Goal: Communication & Community: Ask a question

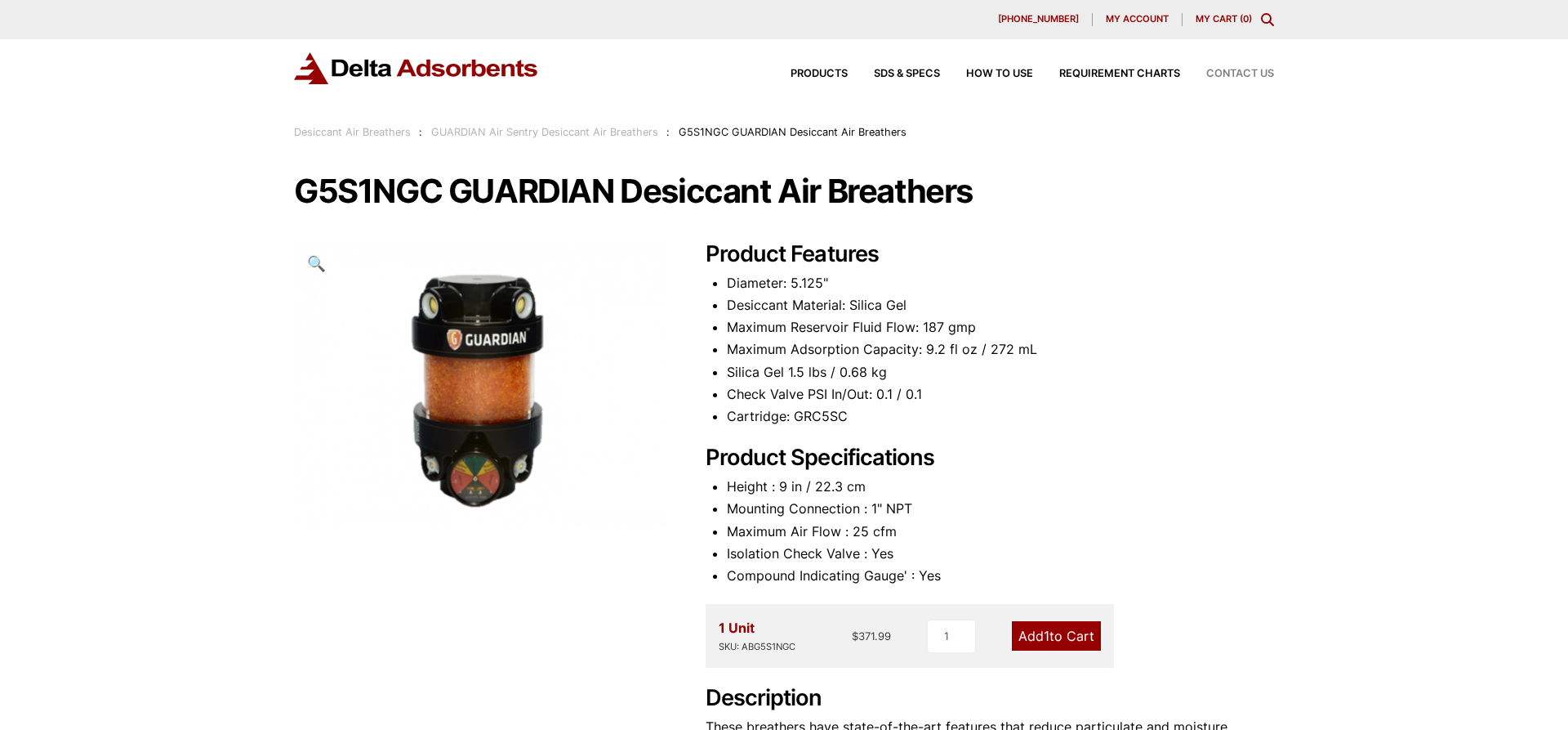
click at [1250, 72] on span "Contact Us" at bounding box center [1240, 74] width 67 height 11
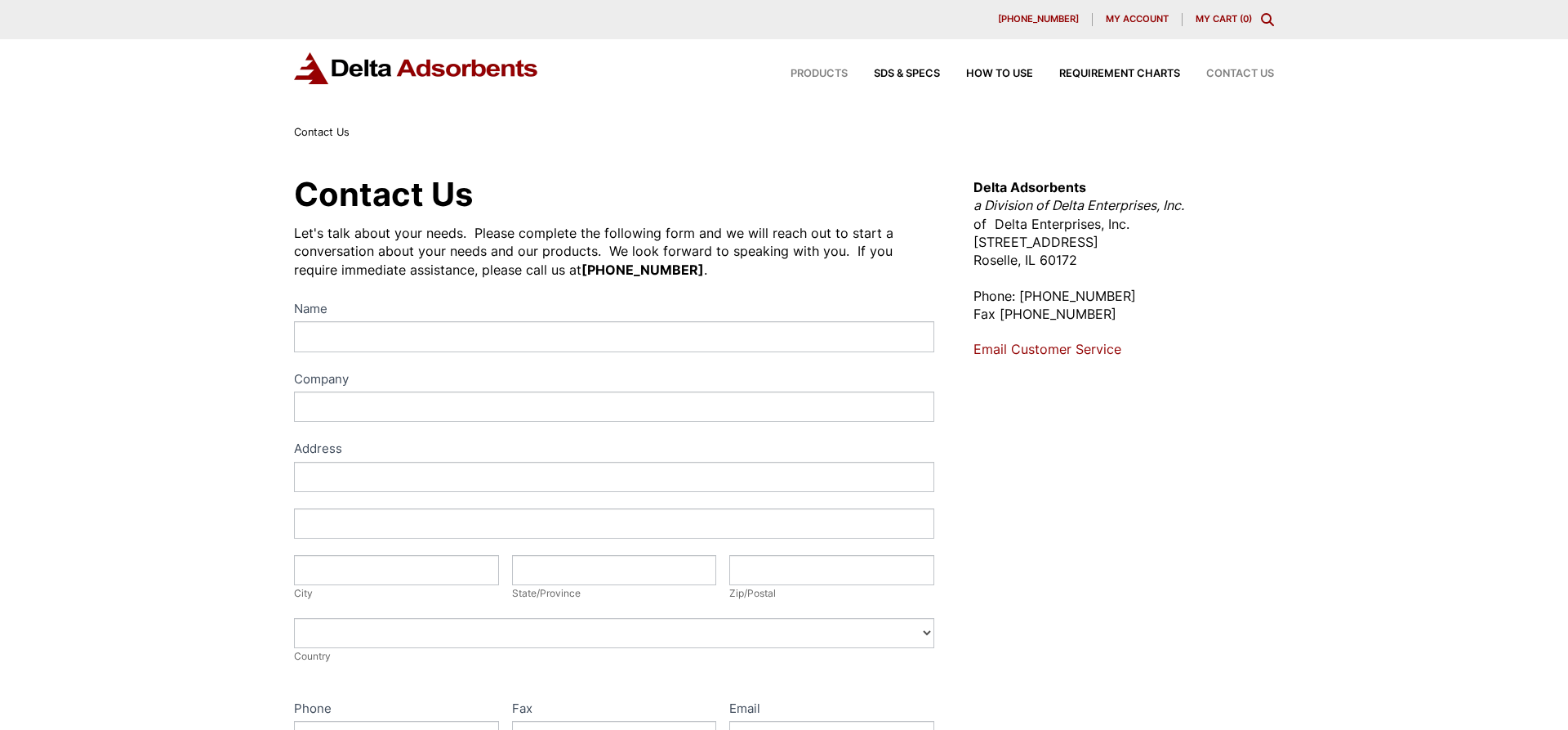
click at [816, 76] on span "Products" at bounding box center [819, 74] width 57 height 11
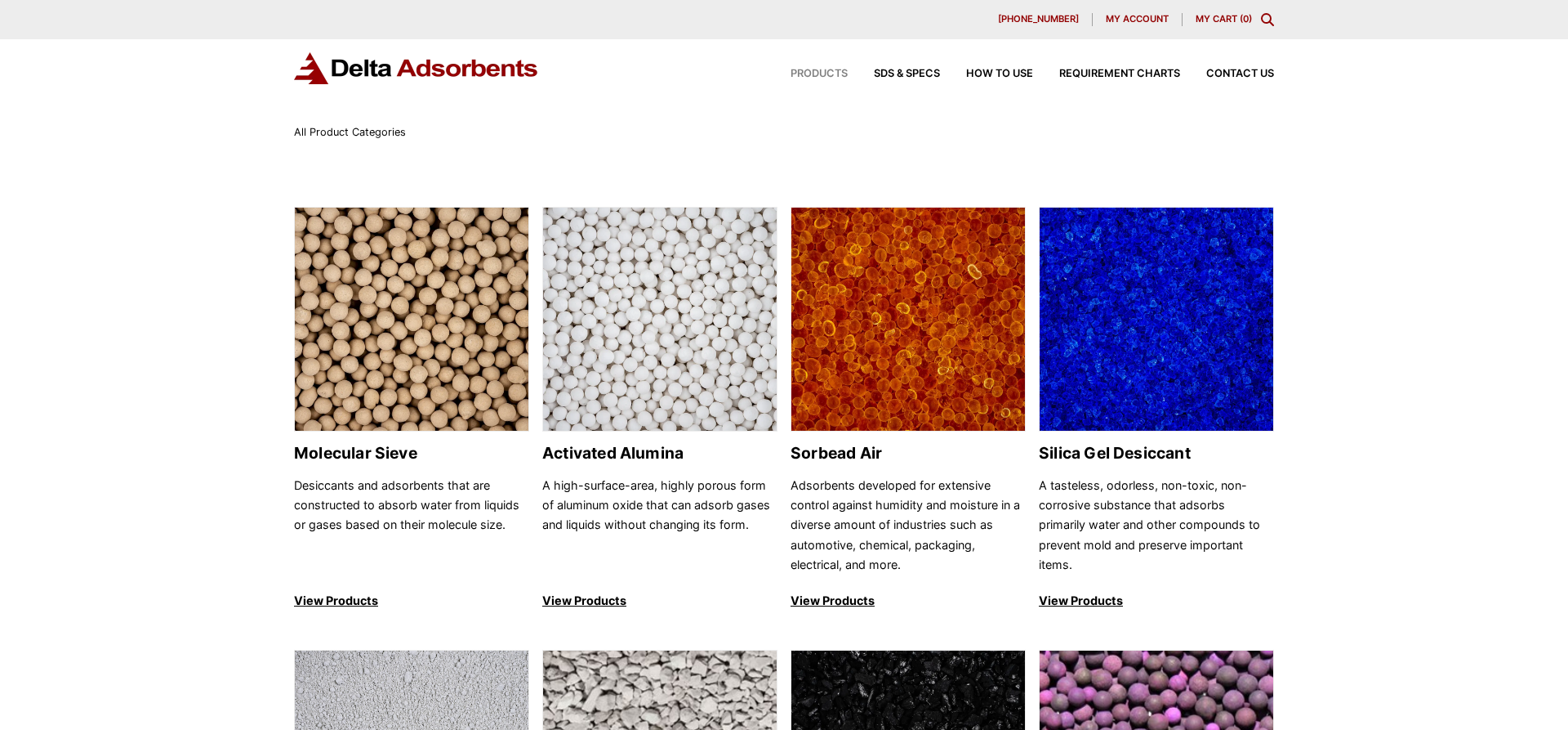
click at [1245, 67] on div "Products SDS & SPECS How to Use Requirement Charts Contact Us" at bounding box center [1018, 74] width 522 height 24
click at [1247, 71] on span "Contact Us" at bounding box center [1240, 74] width 67 height 11
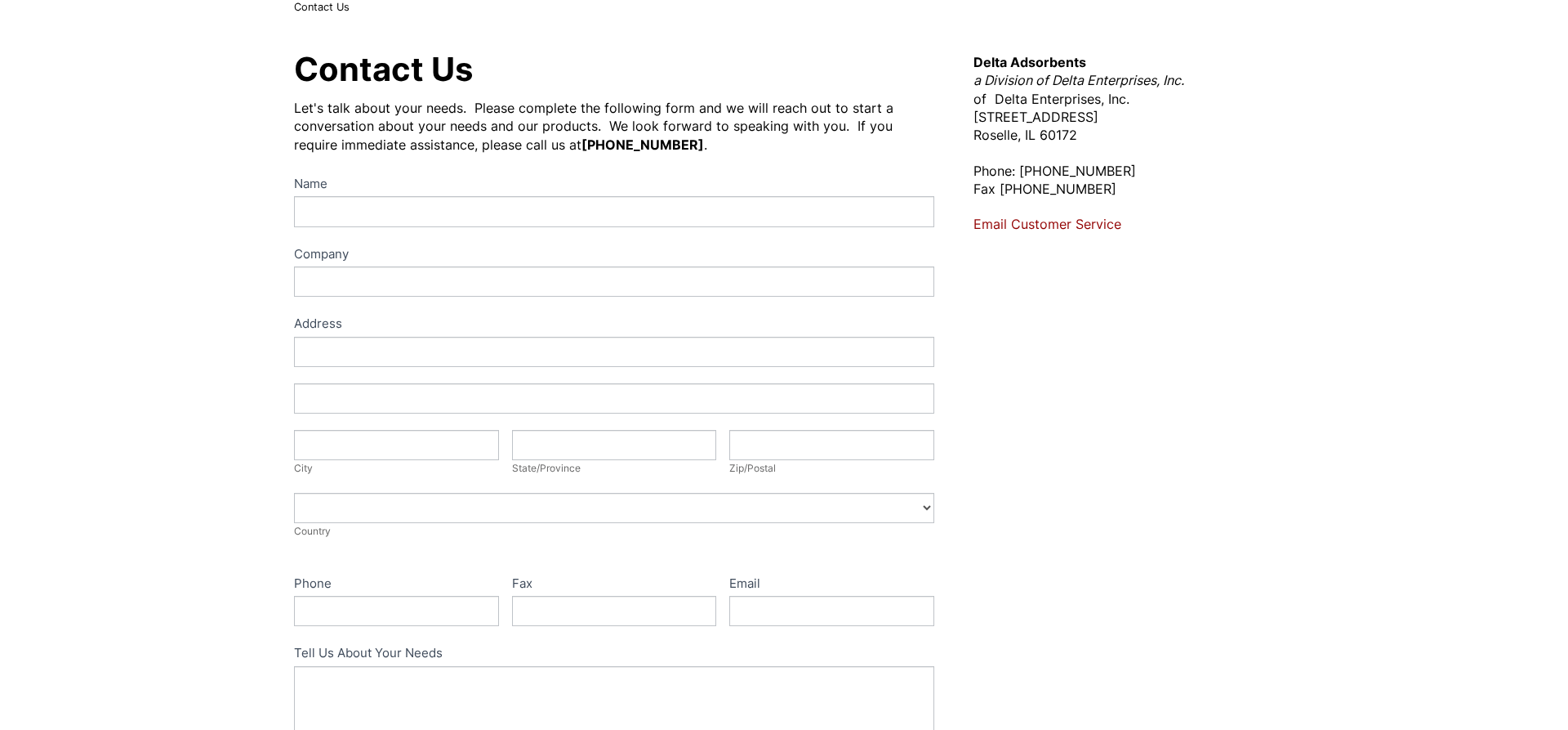
scroll to position [166, 0]
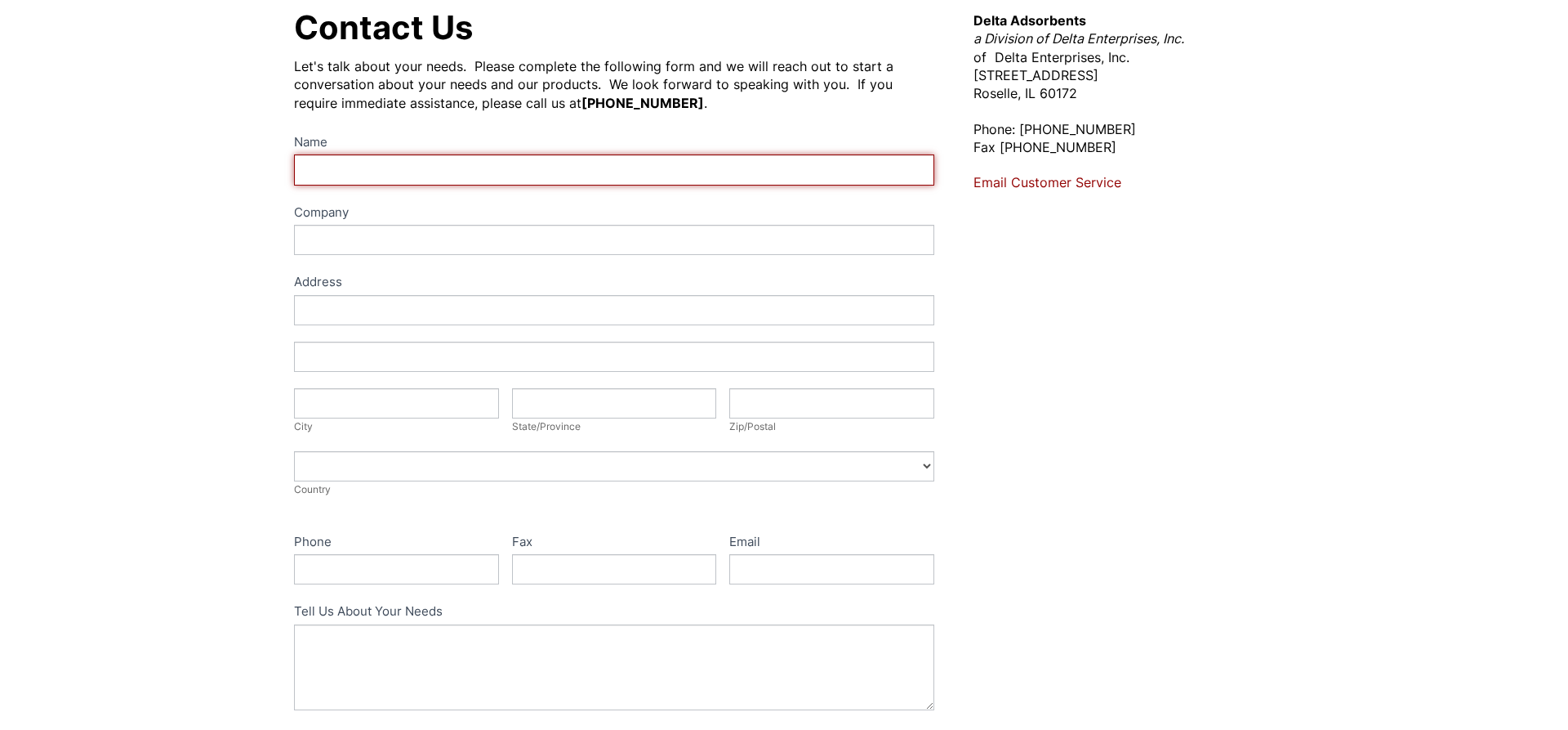
click at [579, 162] on input "Name" at bounding box center [614, 169] width 640 height 31
type input "Jhoc Racho"
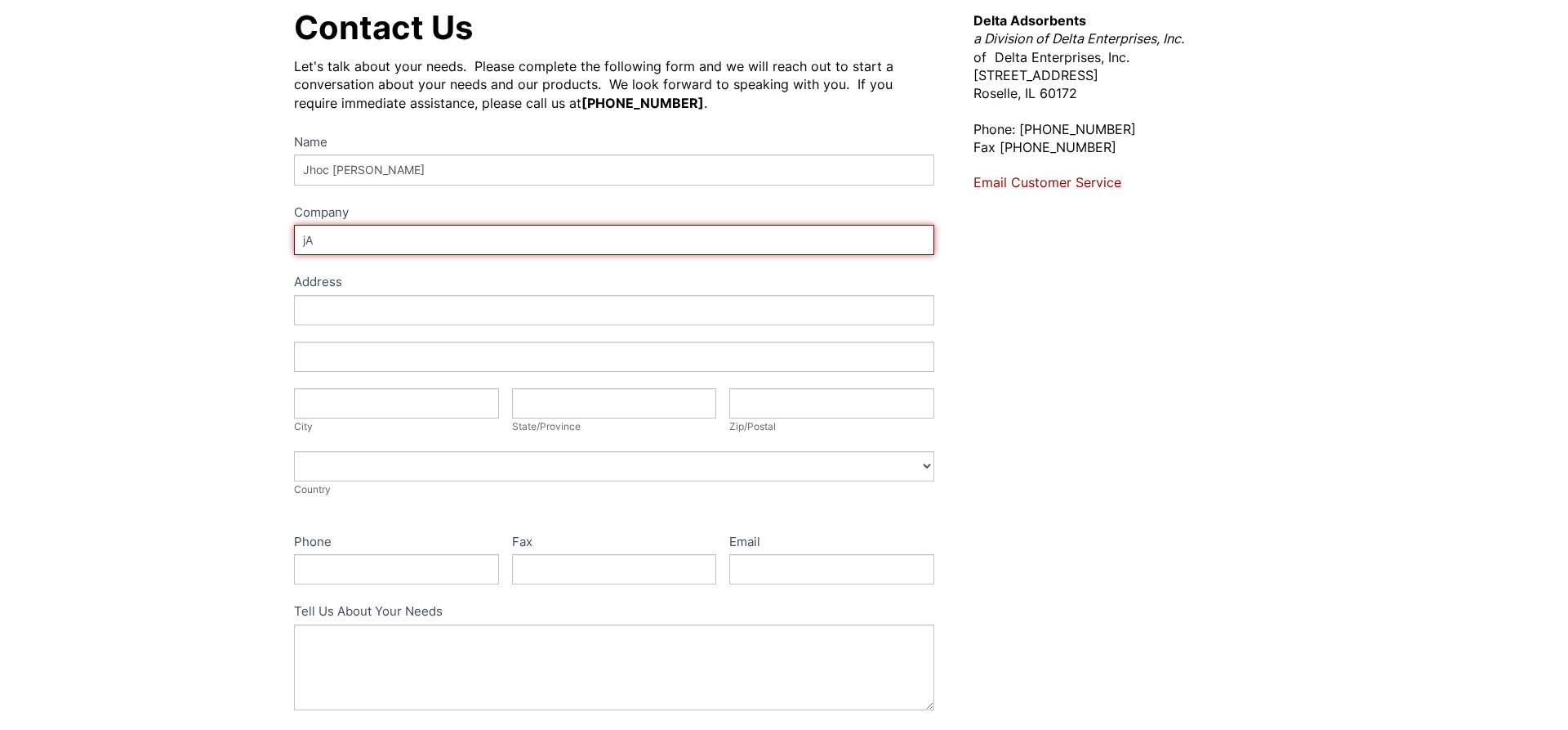
type input "j"
type input "Jantrade Industrial Sales Inc."
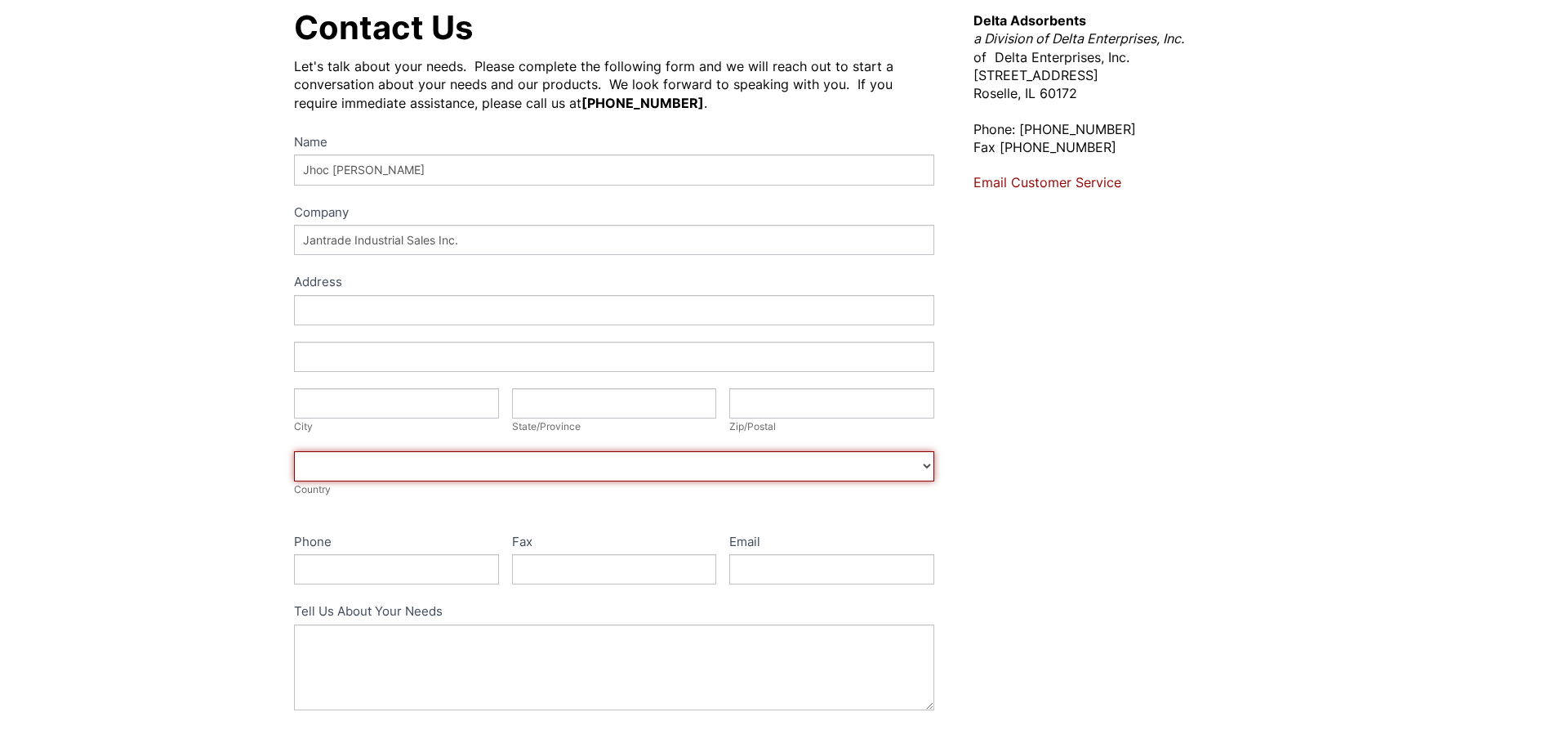
click at [294, 451] on select "Afghanistan Aland Islands Albania Algeria American Samoa Andorra Angola Anguill…" at bounding box center [614, 466] width 640 height 31
select select "Philippines"
click option "Philippines" at bounding box center [0, 0] width 0 height 0
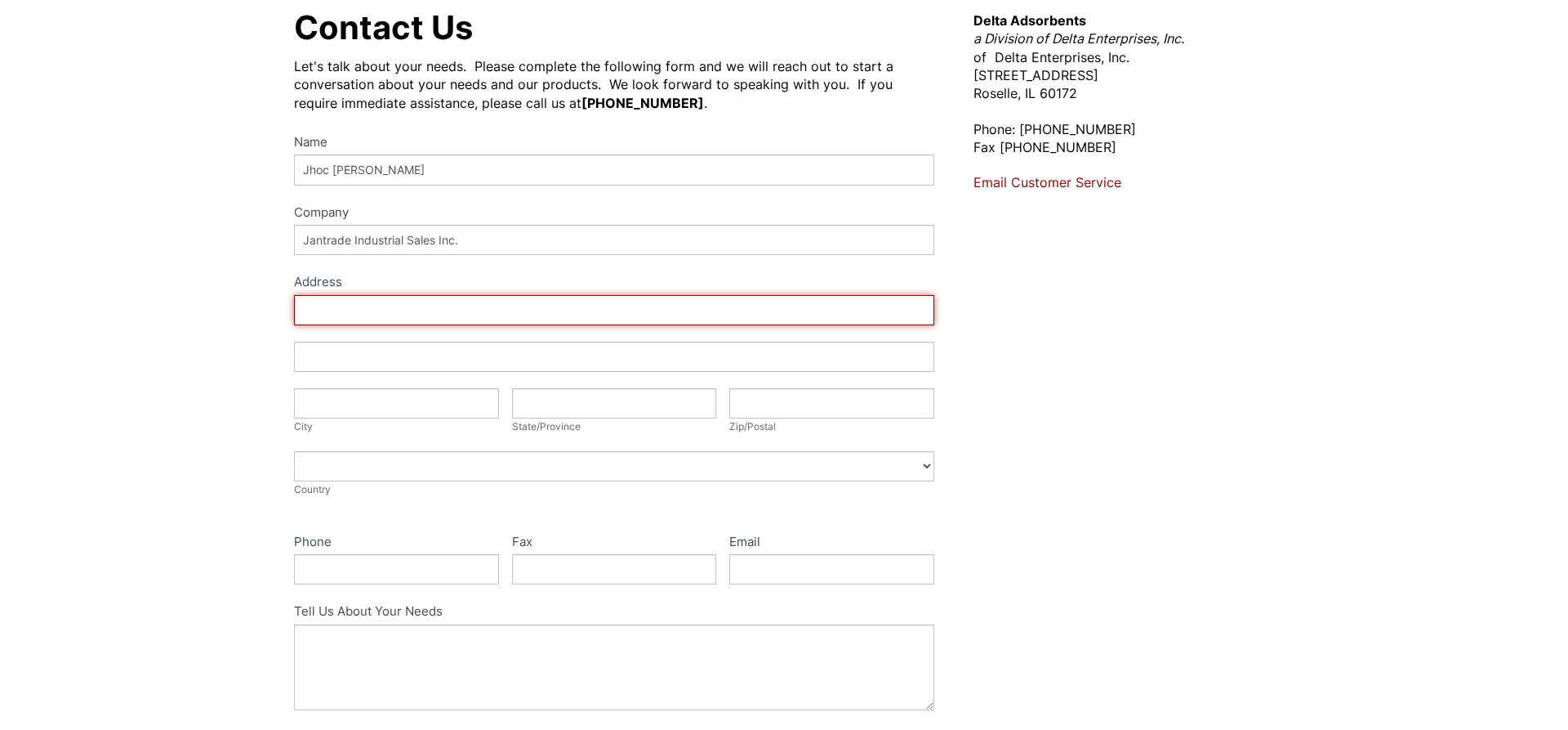
click at [423, 316] on input "Address" at bounding box center [614, 310] width 640 height 31
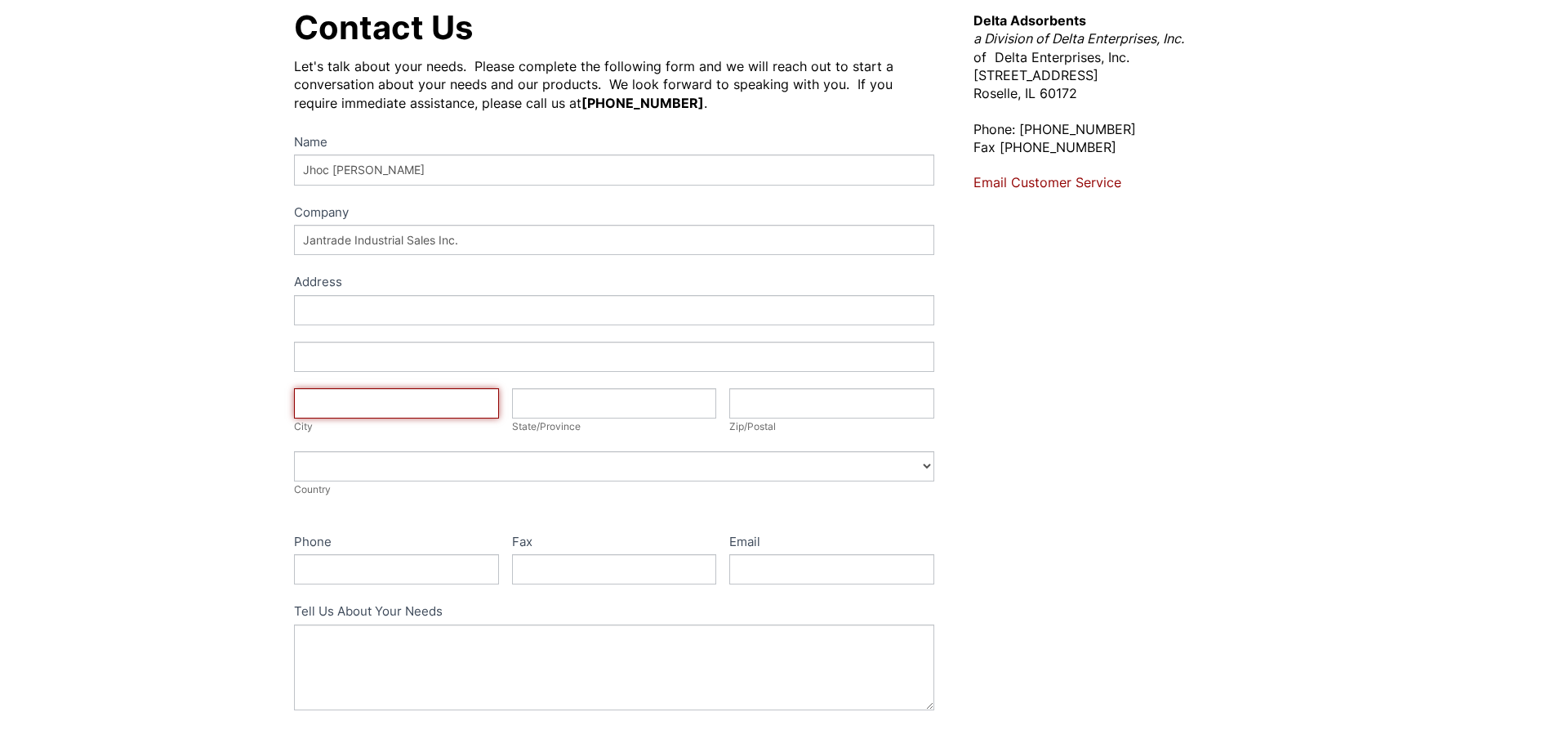
click at [450, 404] on input "City" at bounding box center [396, 403] width 205 height 31
type input "Mandaluyong"
type input "N"
type input "m"
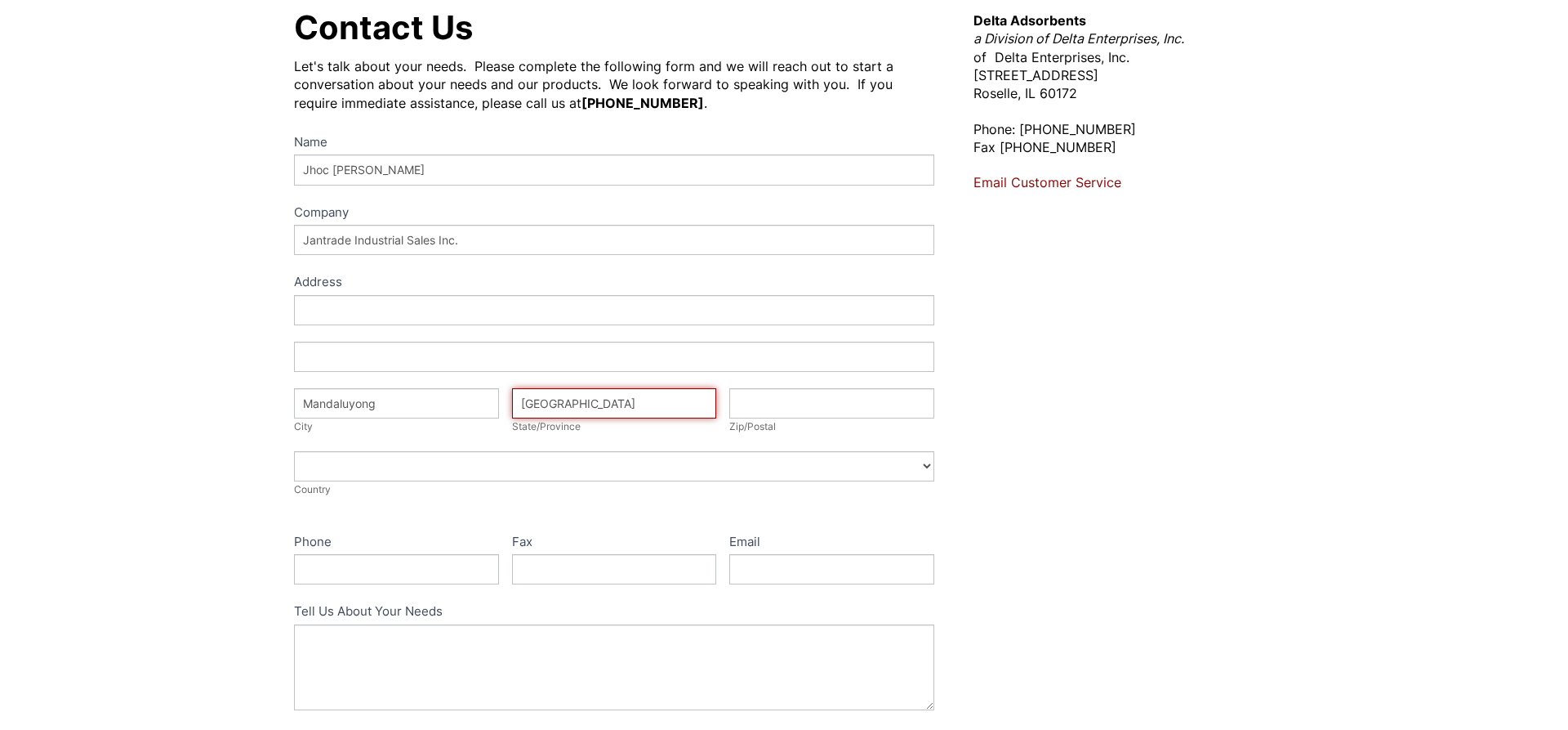
type input "[GEOGRAPHIC_DATA]"
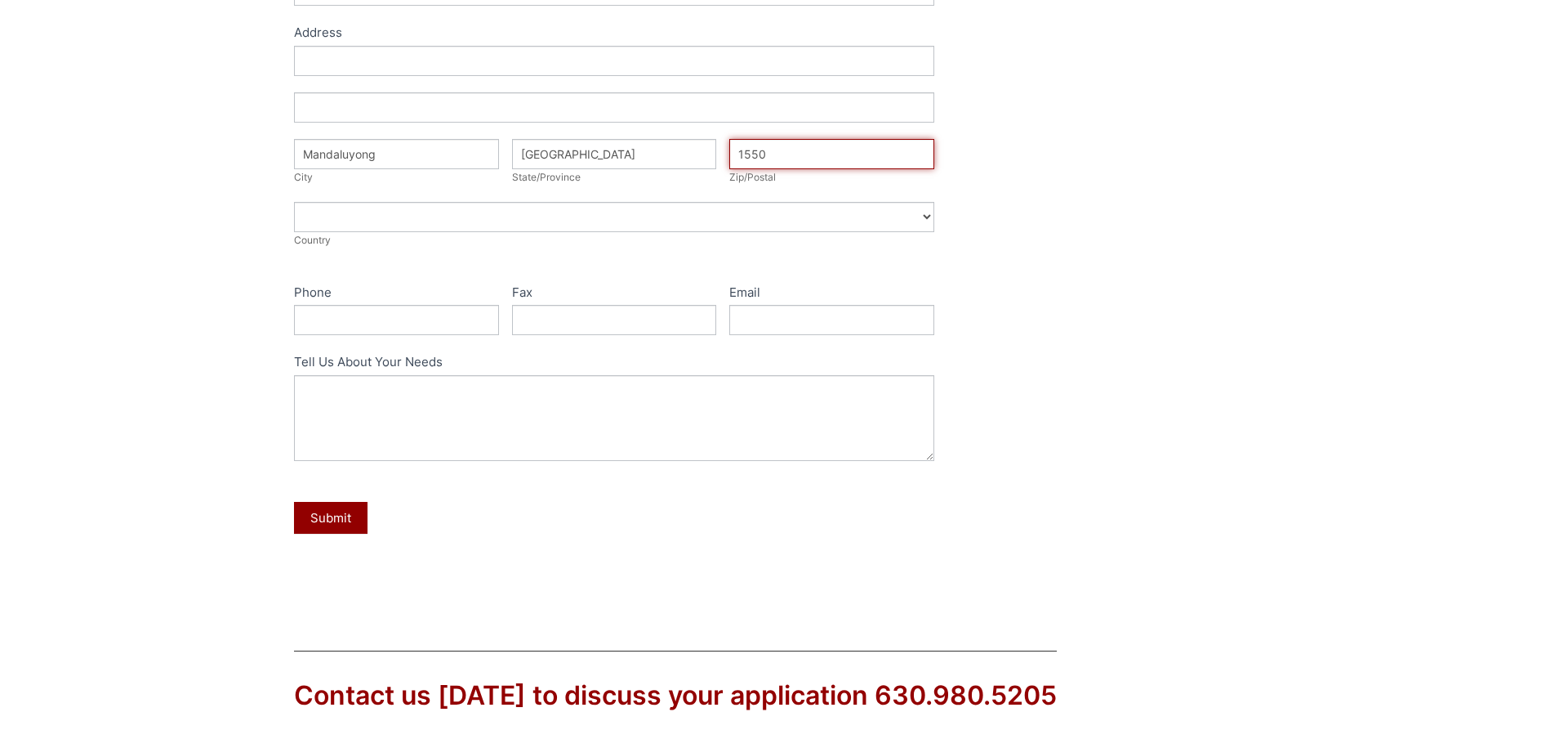
scroll to position [417, 0]
type input "1550"
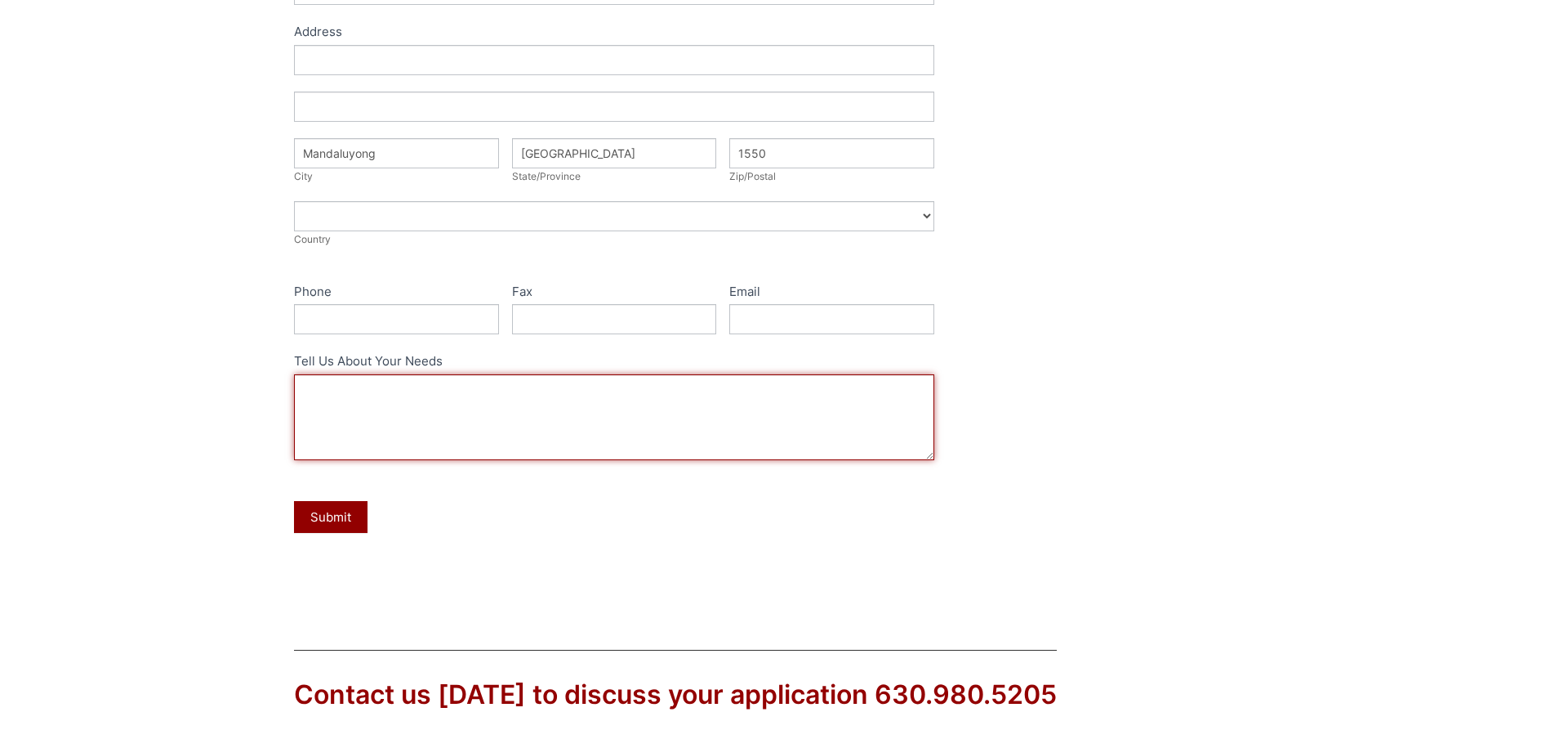
click at [424, 411] on textarea "Tell Us About Your Needs" at bounding box center [614, 418] width 640 height 86
paste textarea "*AIR BREATHER FILTER Manufacturer Air Sentry Series Guardian Model G5S1NGC Heig…"
click at [687, 417] on textarea "Hi, May I request your best quotation for 1 Unit = *AIR BREATHER FILTER Manufac…" at bounding box center [614, 418] width 640 height 86
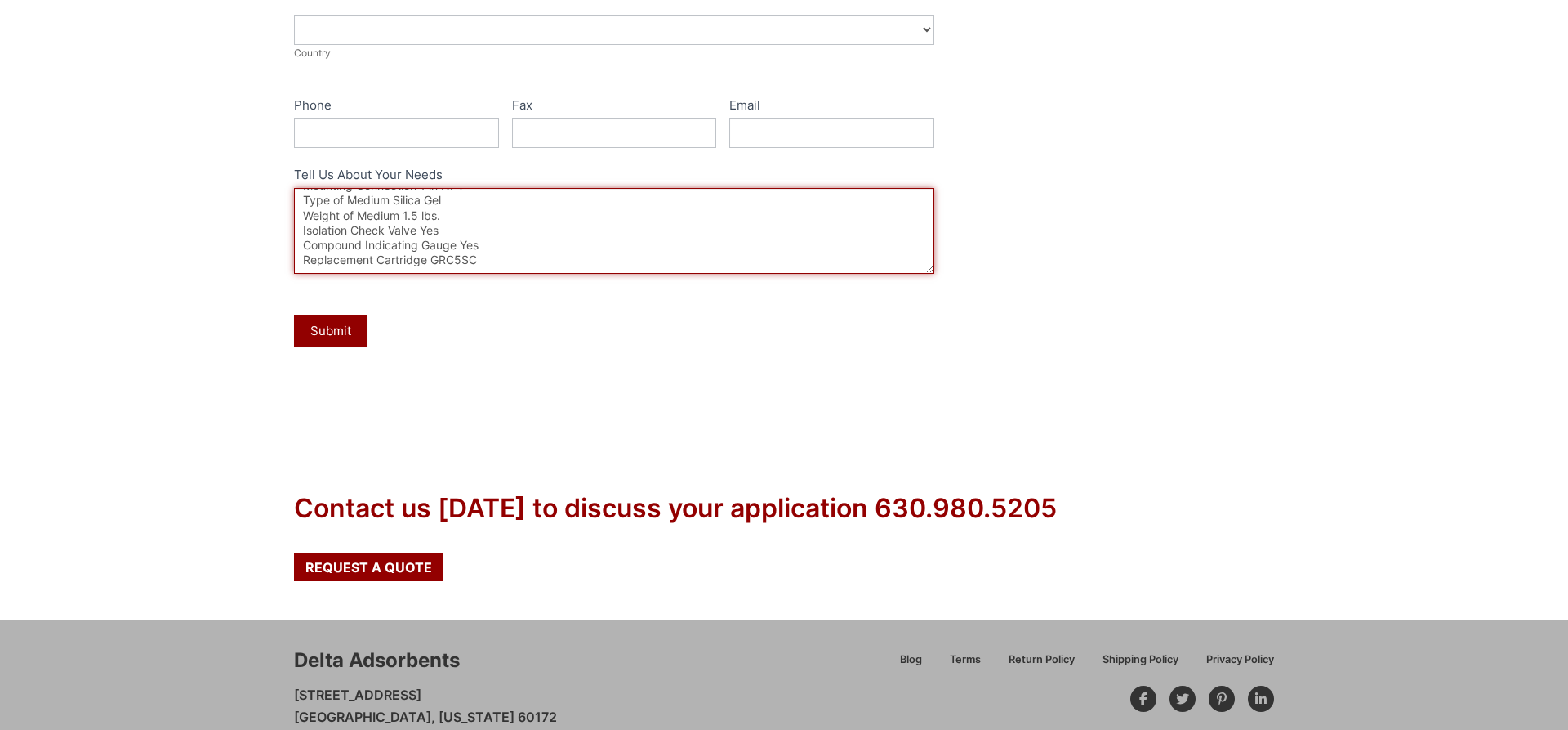
scroll to position [672, 0]
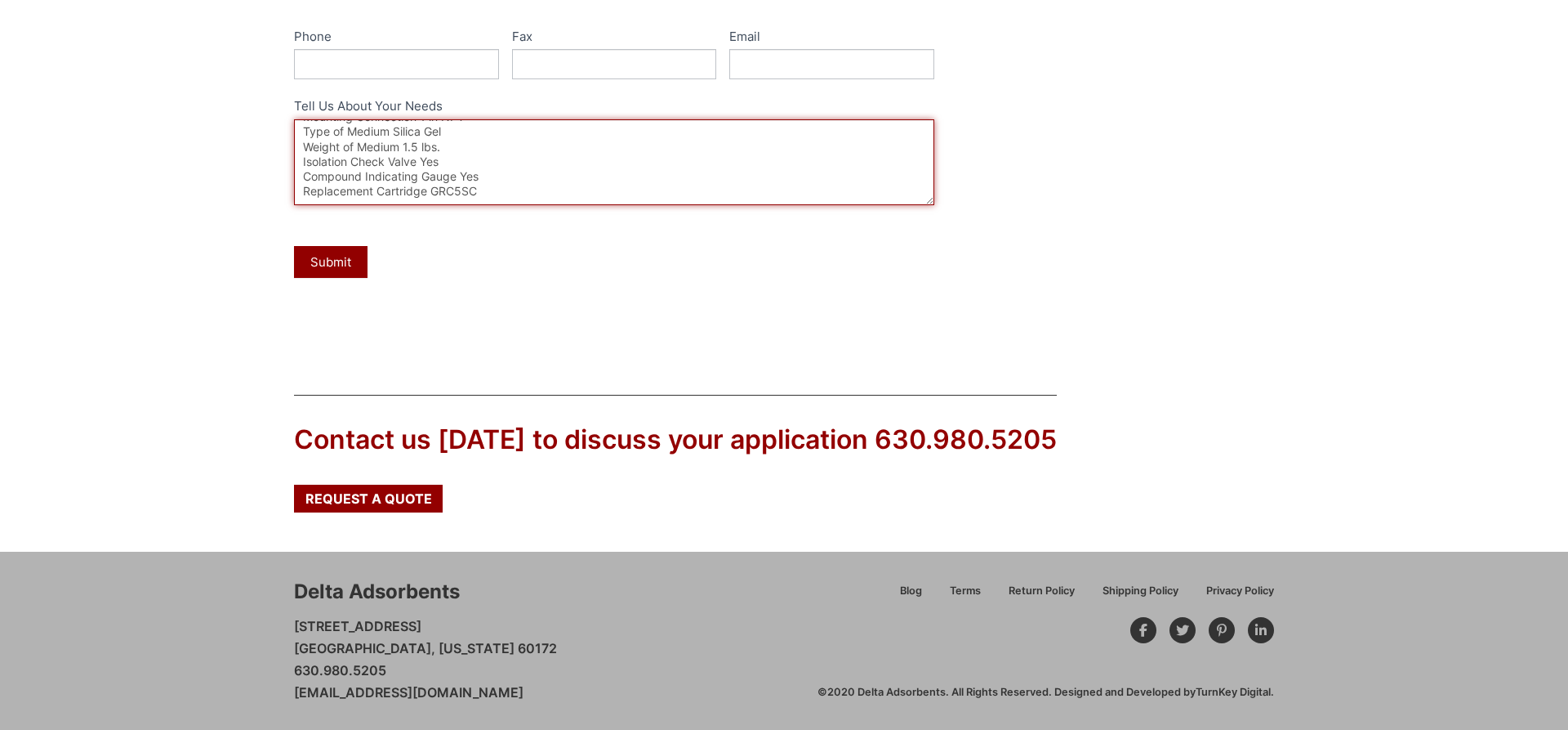
click at [556, 180] on textarea "Hi, May I request your best quotation for 1 Unit = *AIR BREATHER FILTER via C&F…" at bounding box center [614, 162] width 640 height 86
type textarea "Hi, May I request your best quotation for 1 Unit = *AIR BREATHER FILTER via [GE…"
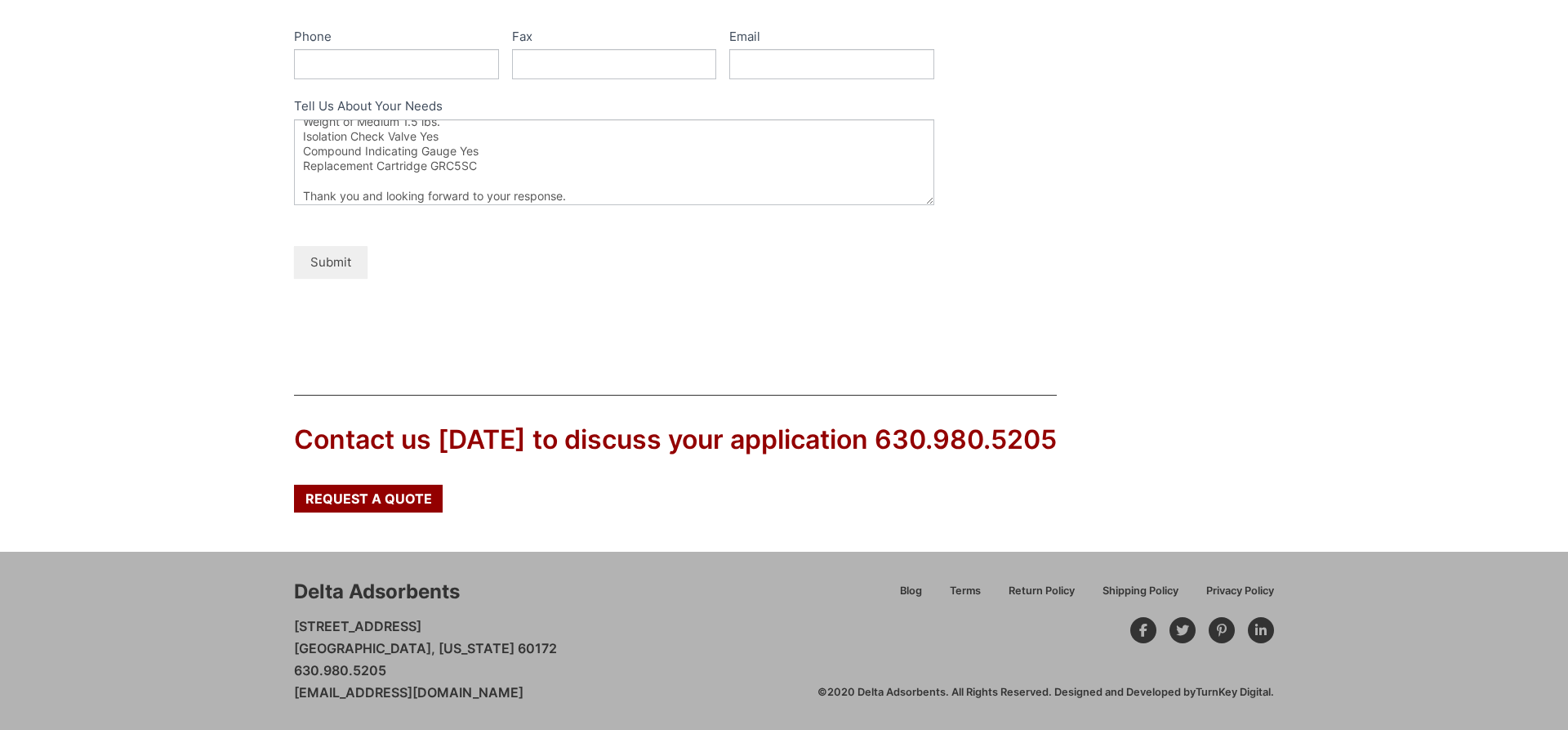
click at [350, 275] on button "Submit" at bounding box center [331, 262] width 74 height 32
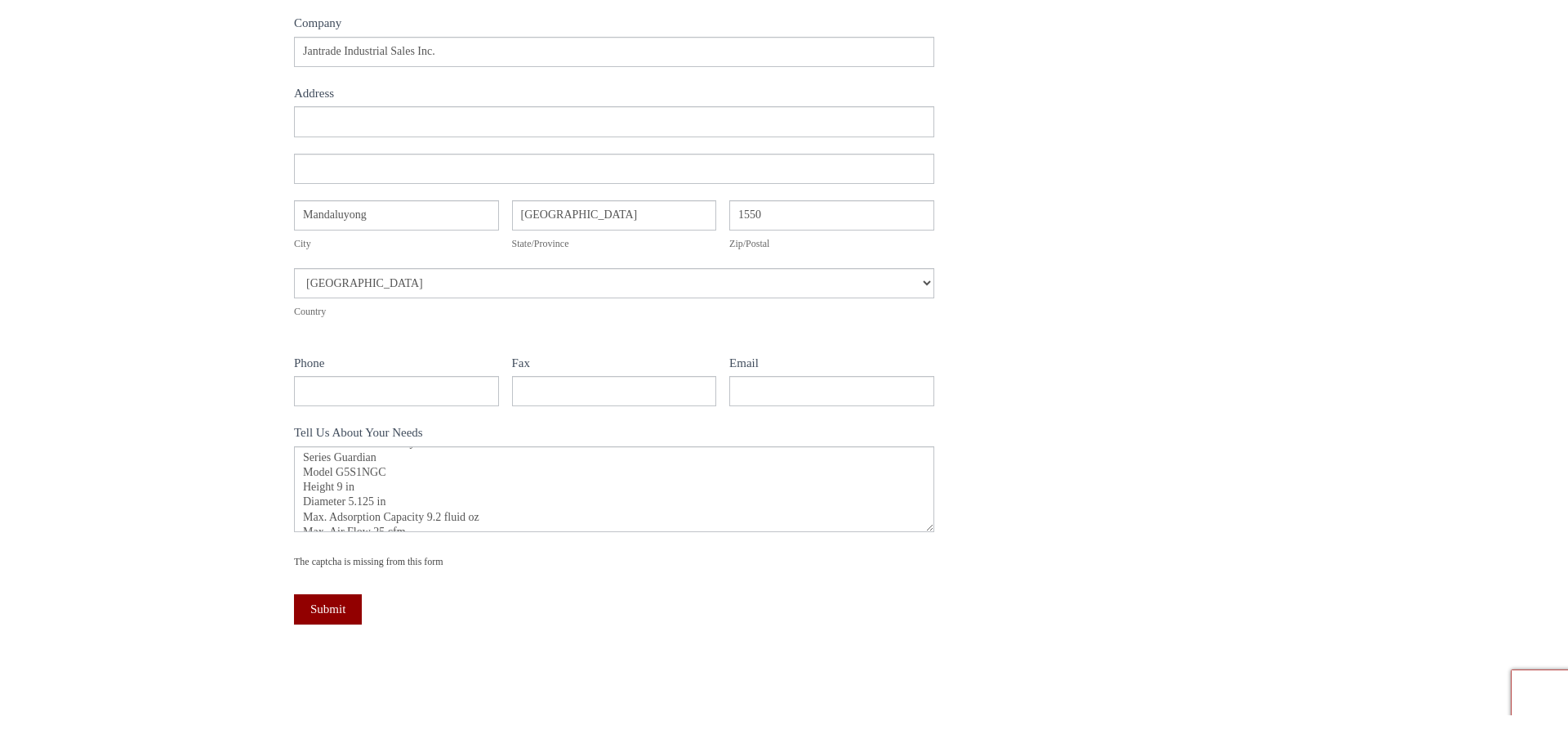
scroll to position [18, 0]
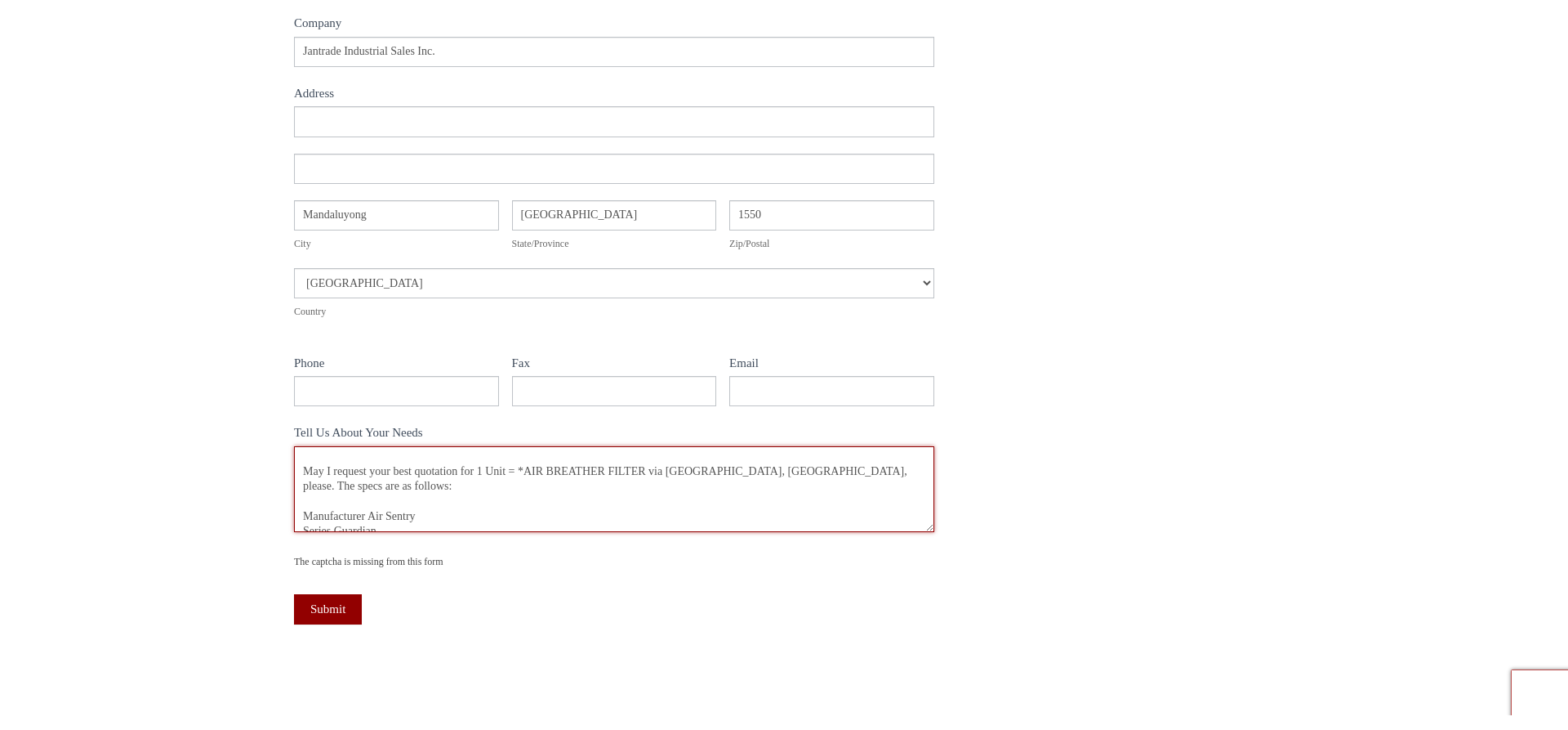
click at [522, 474] on textarea "Hi, May I request your best quotation for 1 Unit = *AIR BREATHER FILTER via [GE…" at bounding box center [614, 489] width 640 height 86
type textarea "Hi, May I request your best quotation for 1 Unit = AIR BREATHER FILTER via [GEO…"
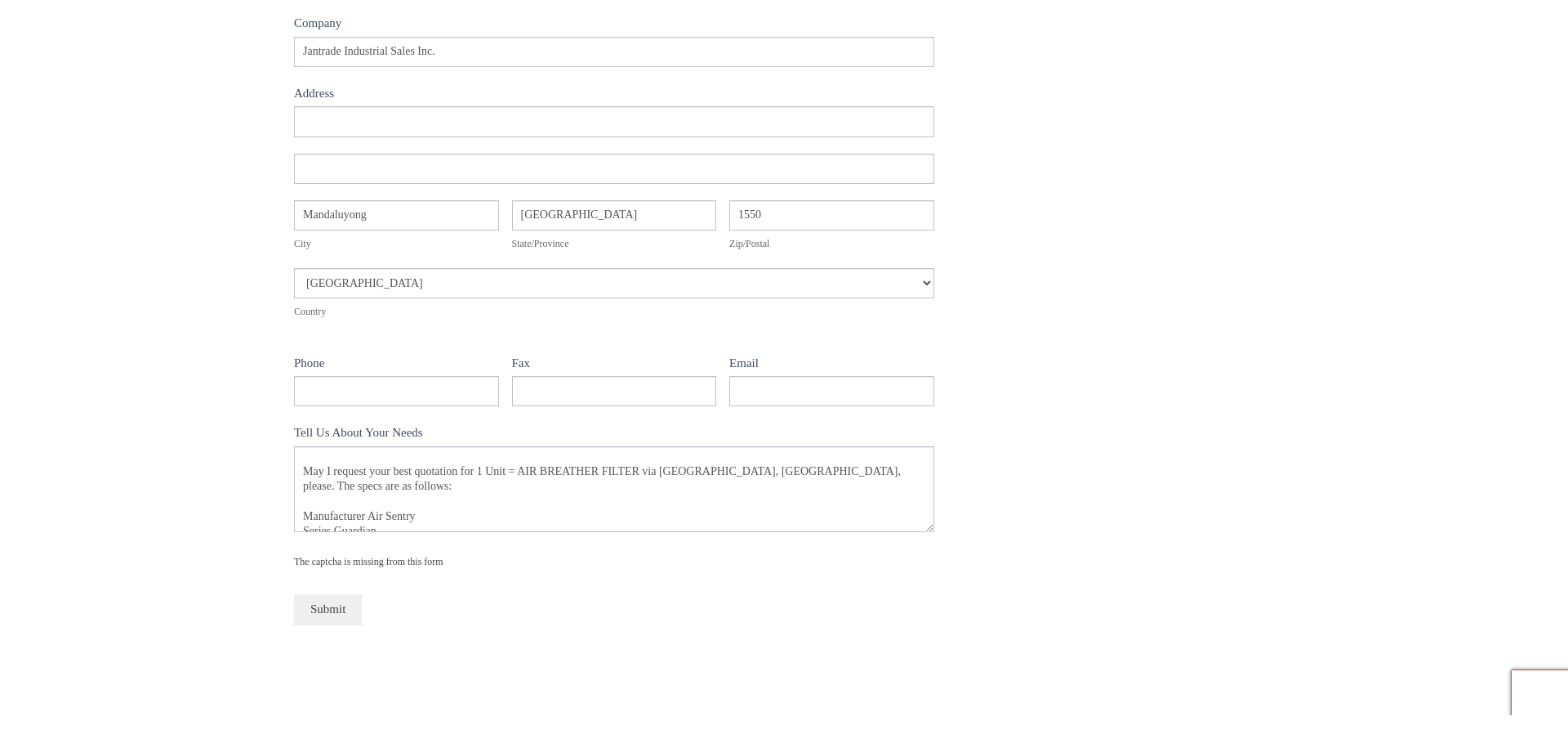
click at [332, 614] on button "Submit" at bounding box center [327, 609] width 67 height 31
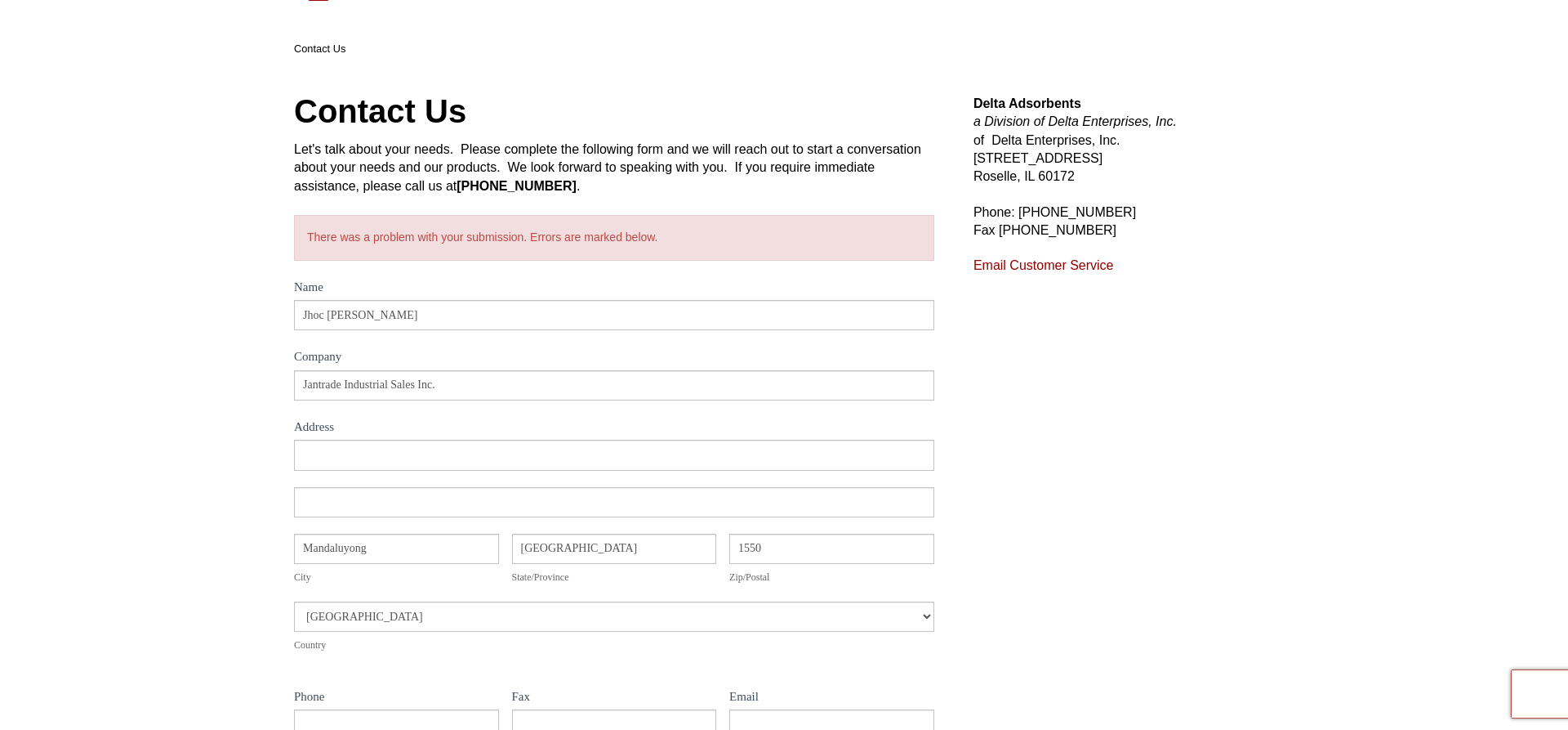
scroll to position [166, 0]
